Goal: Task Accomplishment & Management: Use online tool/utility

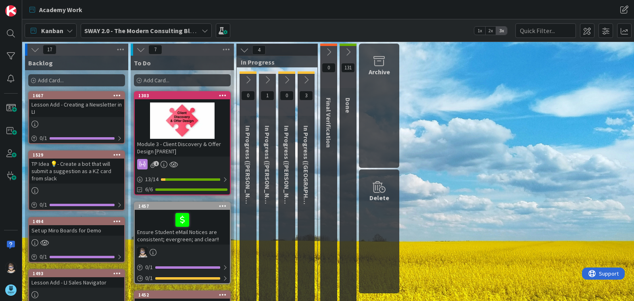
click at [206, 28] on icon at bounding box center [205, 30] width 6 height 6
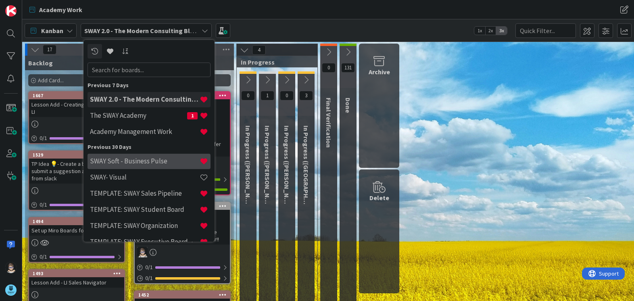
click at [150, 160] on h4 "SWAY Soft - Business Pulse" at bounding box center [145, 161] width 110 height 8
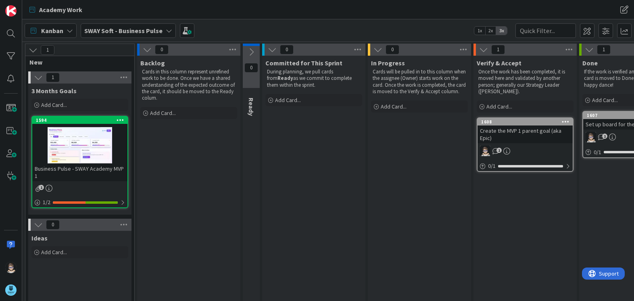
click at [123, 287] on div "Ideas Add Card..." at bounding box center [79, 285] width 103 height 109
click at [85, 148] on div at bounding box center [79, 145] width 95 height 36
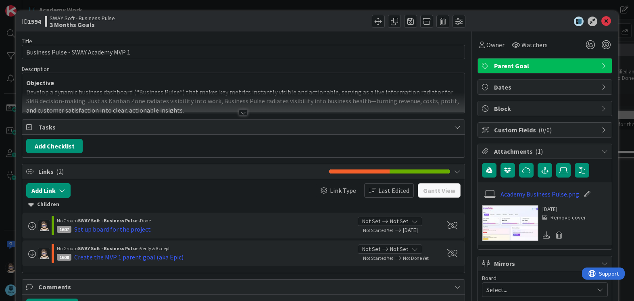
click at [239, 113] on div at bounding box center [243, 112] width 9 height 6
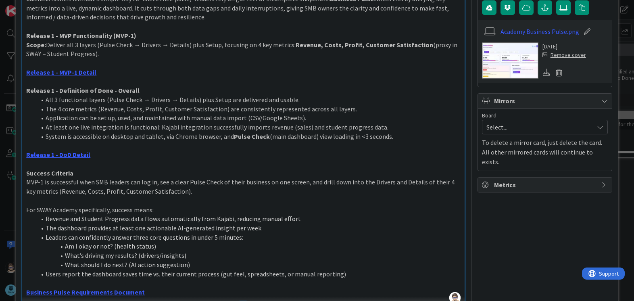
scroll to position [161, 0]
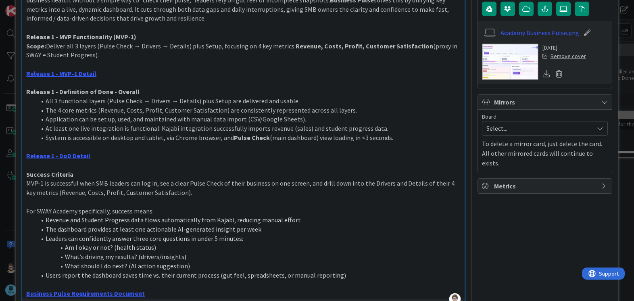
click at [531, 288] on div "Owner Watchers Parent Goal Dates Block Custom Fields ( 0/0 ) Attachments ( 1 ) …" at bounding box center [544, 211] width 135 height 683
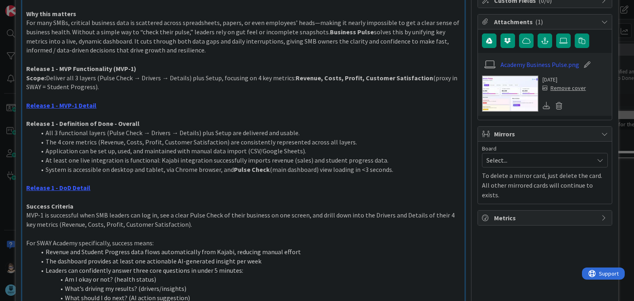
scroll to position [0, 0]
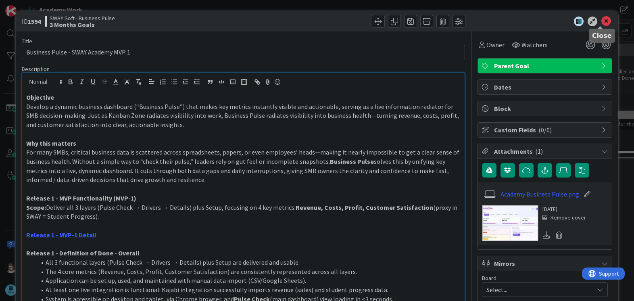
click at [601, 22] on icon at bounding box center [606, 22] width 10 height 10
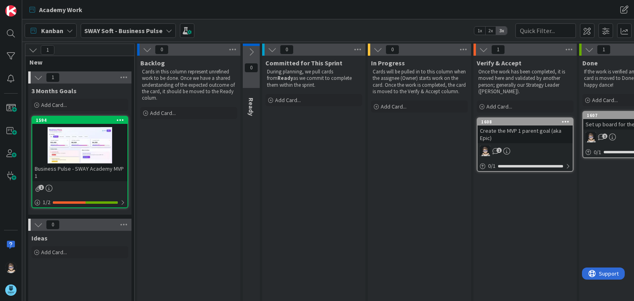
click at [166, 32] on icon at bounding box center [169, 30] width 6 height 6
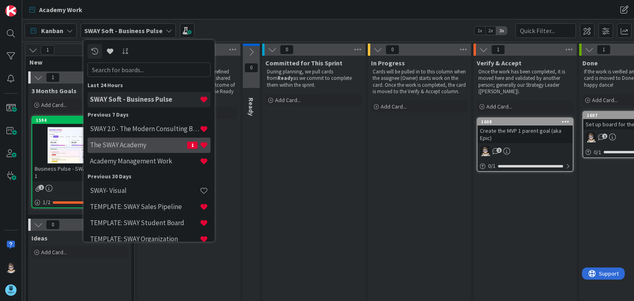
click at [140, 142] on h4 "The SWAY Academy" at bounding box center [138, 145] width 97 height 8
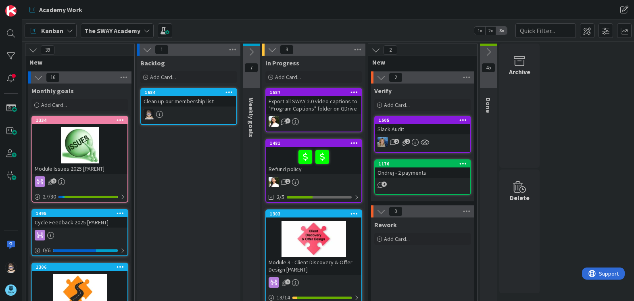
click at [146, 34] on div "The SWAY Academy" at bounding box center [117, 30] width 73 height 15
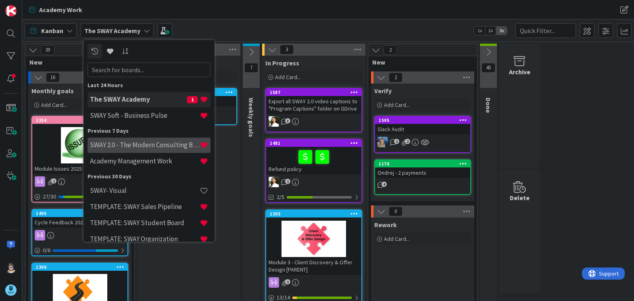
click at [161, 146] on h4 "SWAY 2.0 - The Modern Consulting Blueprint" at bounding box center [145, 145] width 110 height 8
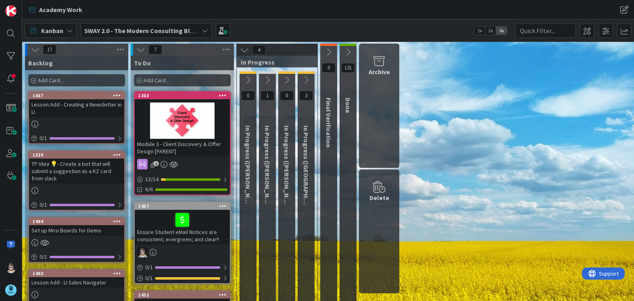
click at [267, 80] on icon at bounding box center [267, 79] width 9 height 9
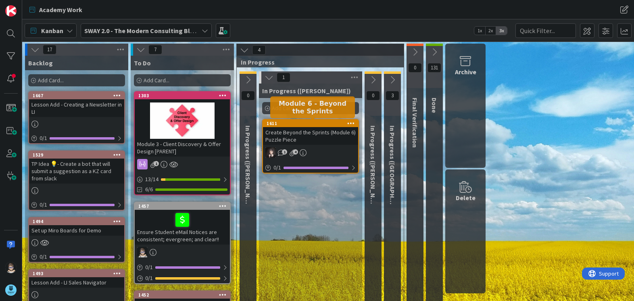
click at [319, 126] on div "1611" at bounding box center [313, 124] width 92 height 6
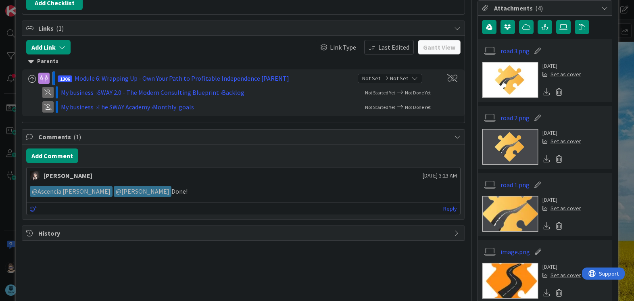
scroll to position [143, 0]
click at [543, 158] on icon at bounding box center [546, 158] width 7 height 7
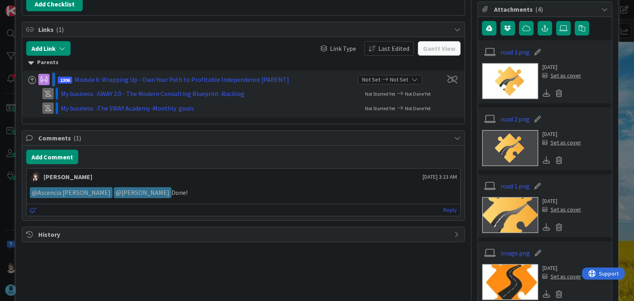
scroll to position [142, 0]
click at [283, 287] on div "Title 49 / 128 Create Beyond the Sprints (Module 6) Puzzle Piece Description [P…" at bounding box center [243, 151] width 443 height 524
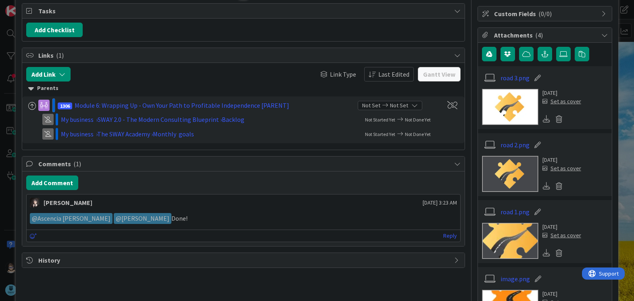
scroll to position [0, 0]
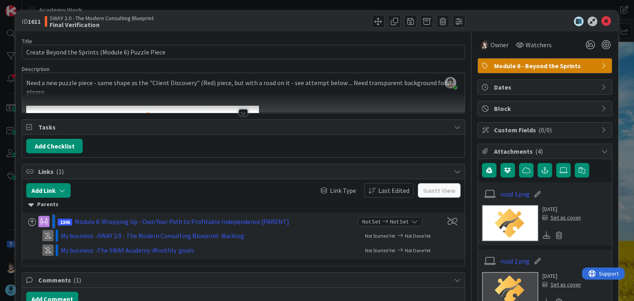
drag, startPoint x: 598, startPoint y: 20, endPoint x: 595, endPoint y: 29, distance: 9.3
click at [595, 29] on div "ID 1611 SWAY 2.0 - The Modern Consulting Blueprint Final Verification" at bounding box center [317, 21] width 602 height 20
click at [601, 20] on icon at bounding box center [606, 22] width 10 height 10
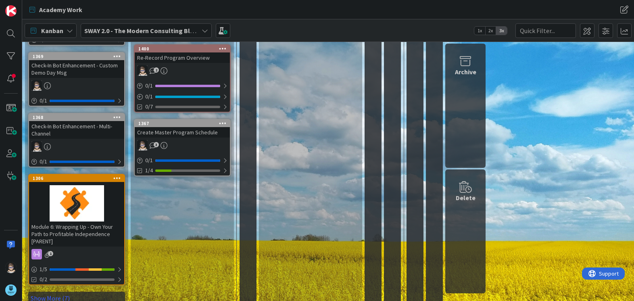
scroll to position [464, 0]
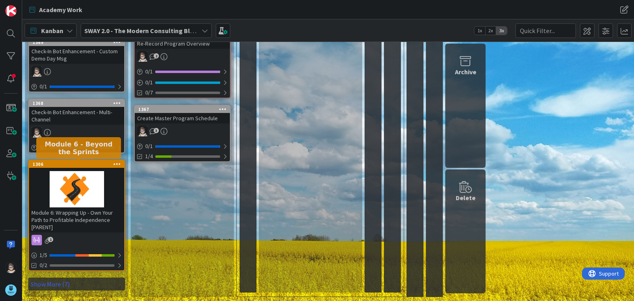
click at [87, 163] on div "1306" at bounding box center [79, 164] width 92 height 6
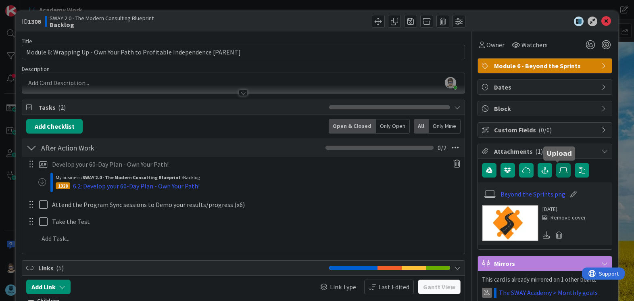
click at [559, 171] on icon at bounding box center [563, 170] width 8 height 6
click at [556, 163] on input "file" at bounding box center [556, 163] width 0 height 0
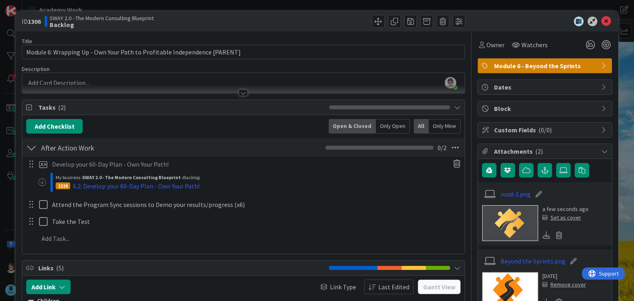
click at [560, 219] on div "Set as cover" at bounding box center [561, 217] width 39 height 8
